Goal: Find specific page/section: Find specific page/section

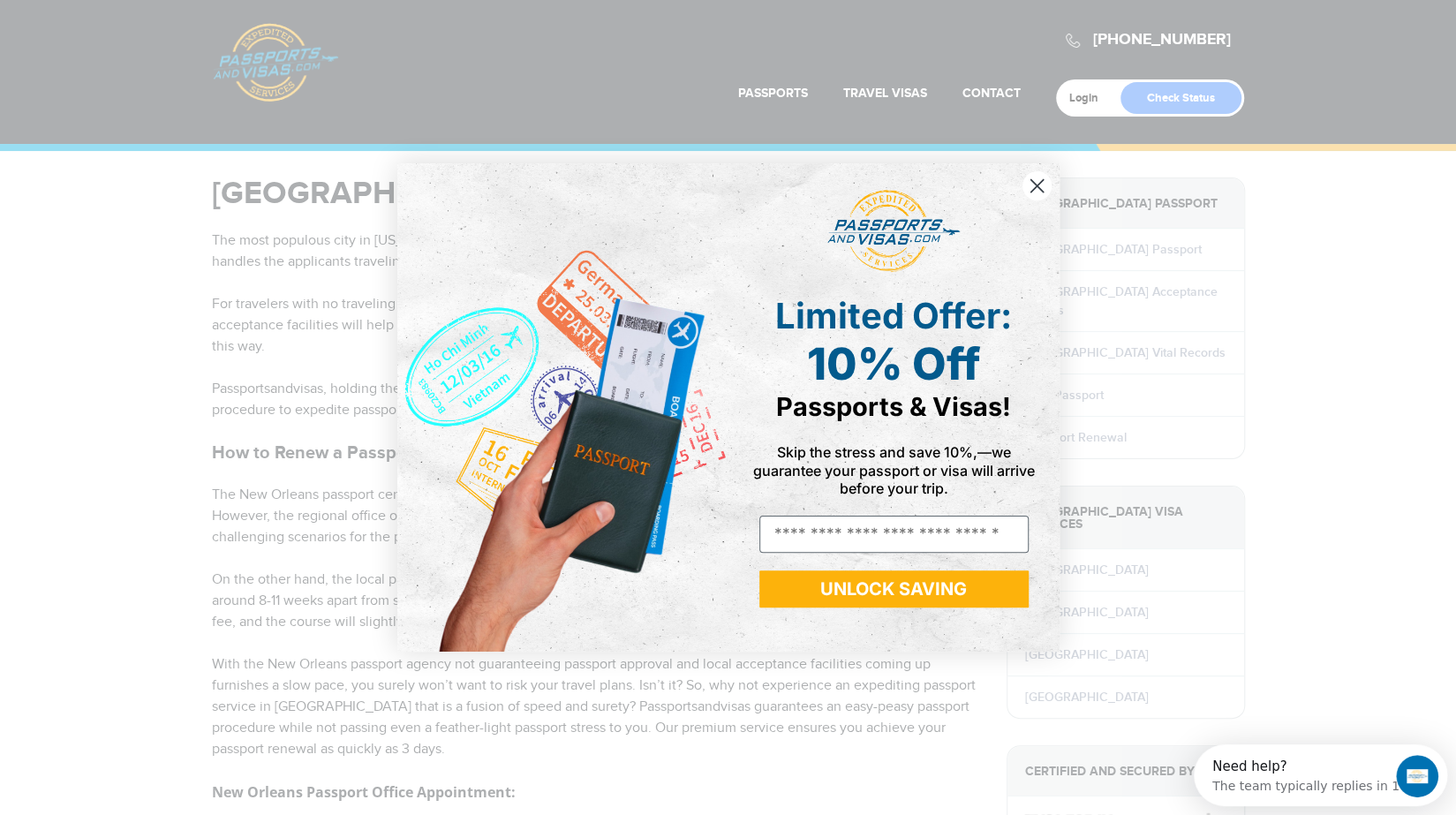
click at [1035, 183] on circle "Close dialog" at bounding box center [1037, 186] width 29 height 29
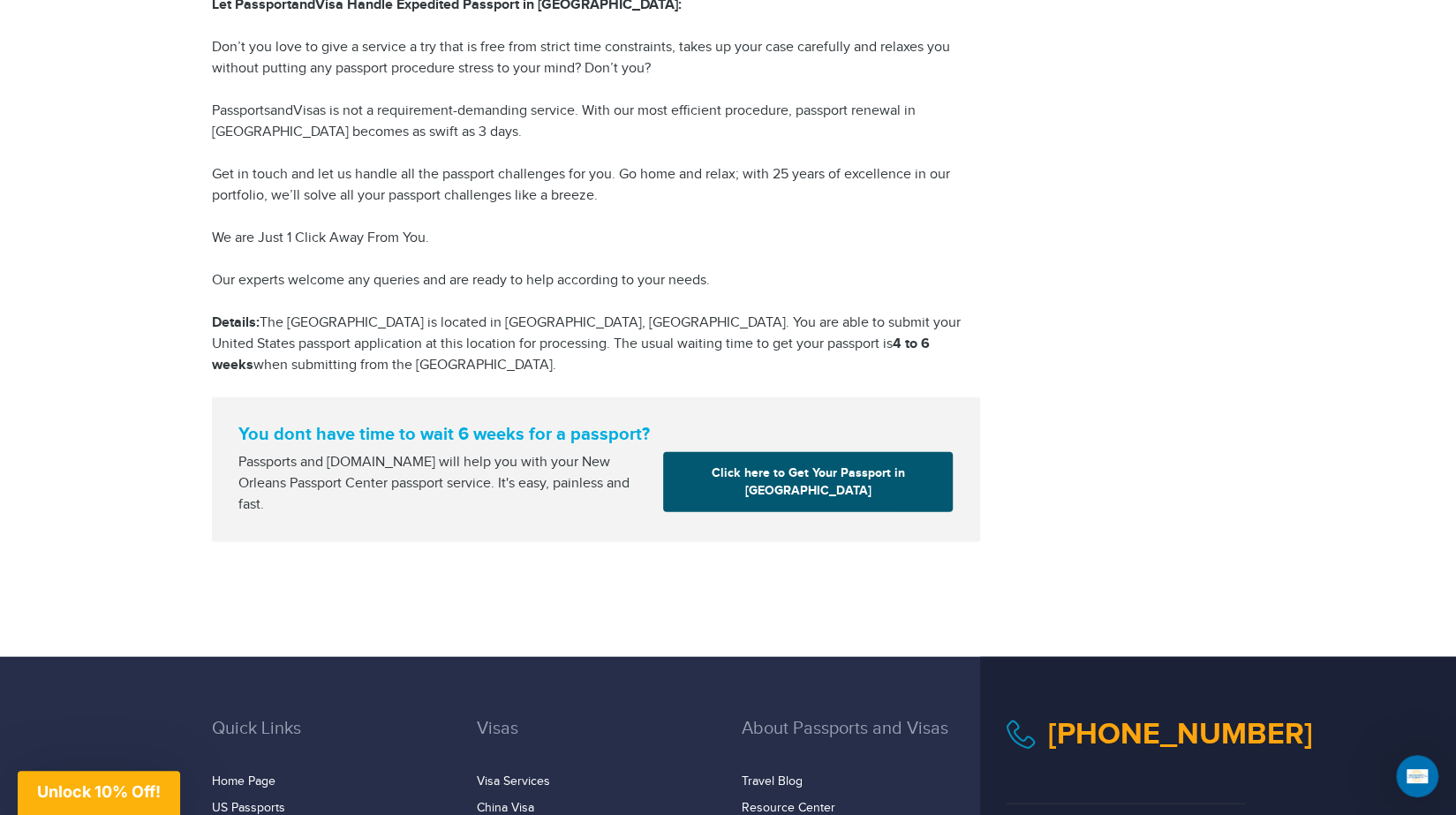
scroll to position [2403, 0]
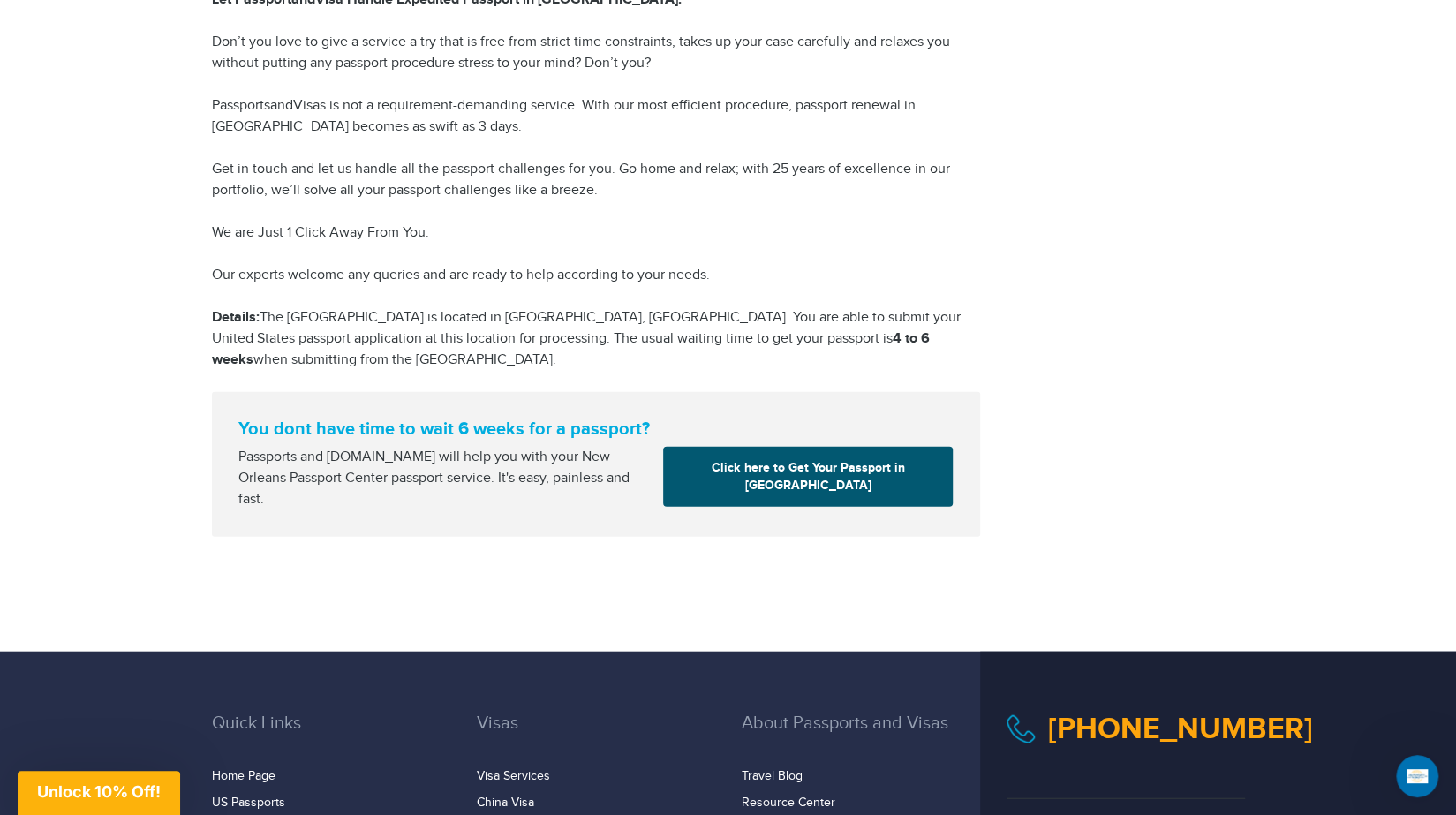
click at [759, 474] on link "Click here to Get Your Passport in [GEOGRAPHIC_DATA]" at bounding box center [808, 477] width 289 height 60
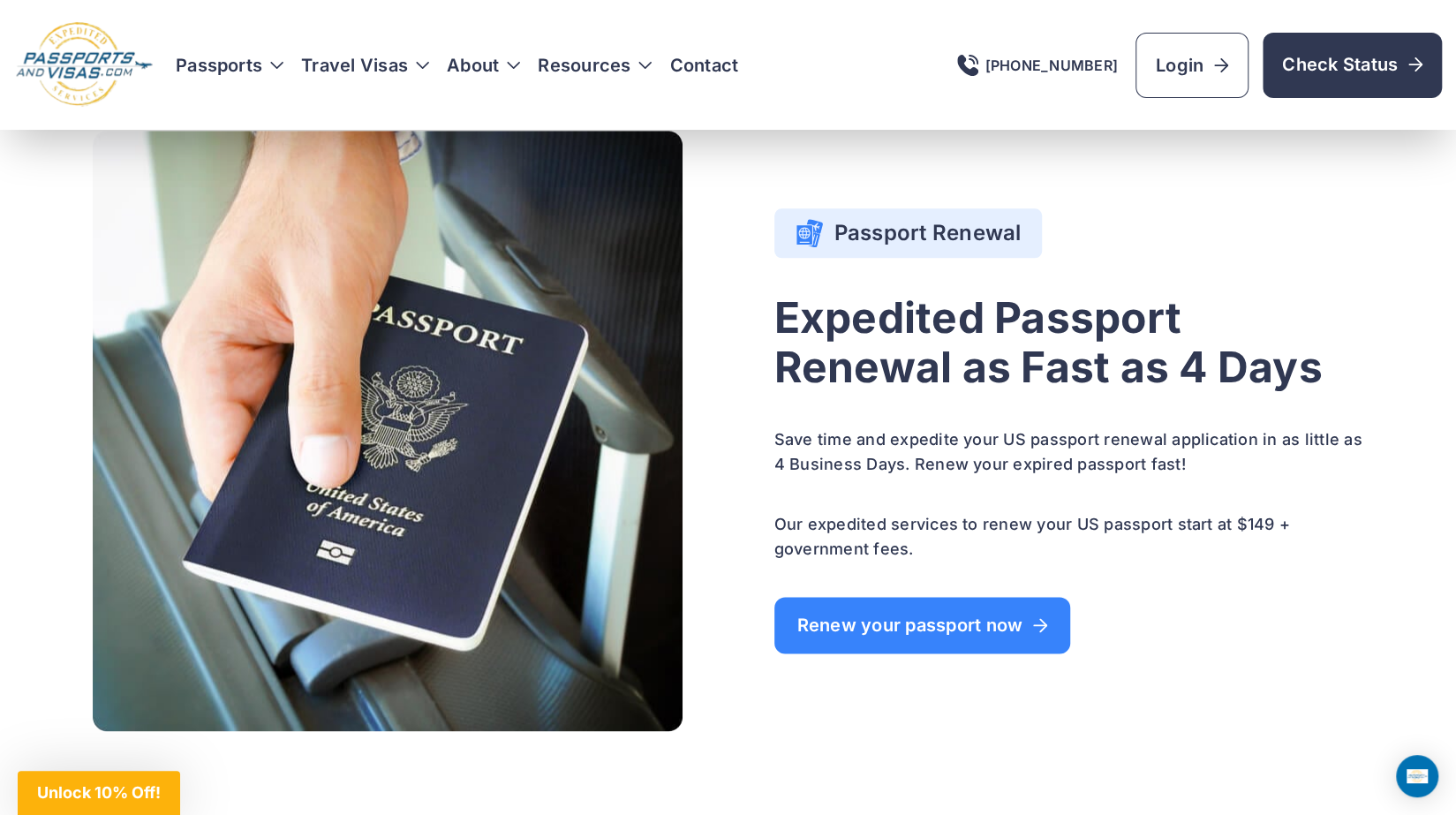
scroll to position [1081, 0]
